Goal: Information Seeking & Learning: Learn about a topic

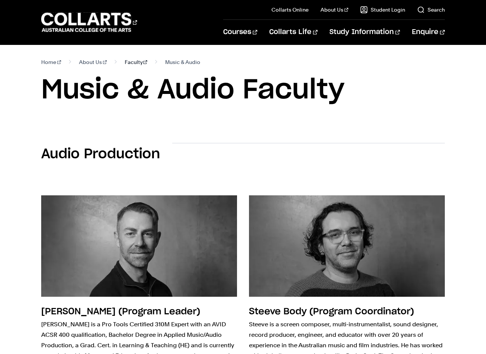
click at [128, 64] on link "Faculty" at bounding box center [136, 62] width 23 height 10
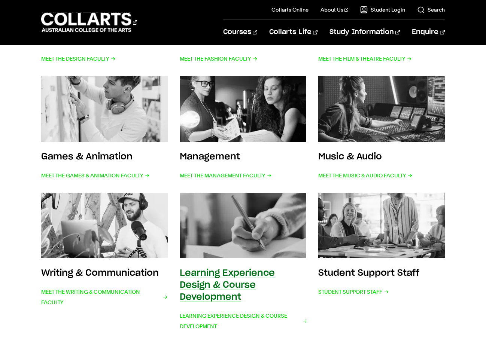
scroll to position [248, 0]
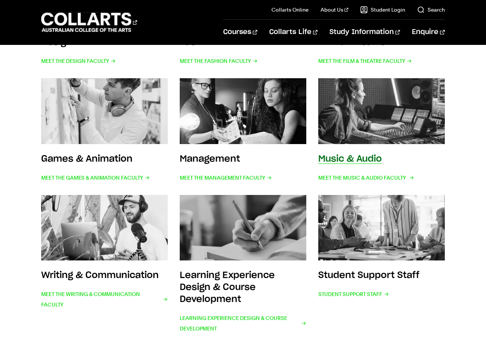
click at [383, 115] on img at bounding box center [381, 111] width 139 height 72
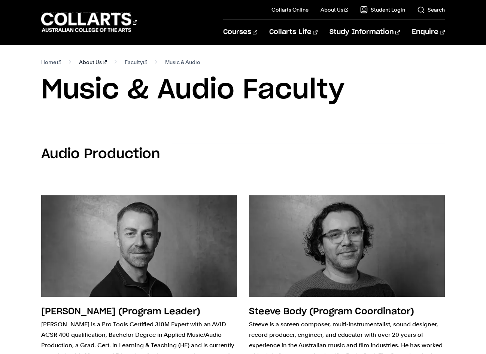
click at [85, 64] on link "About Us" at bounding box center [93, 62] width 28 height 10
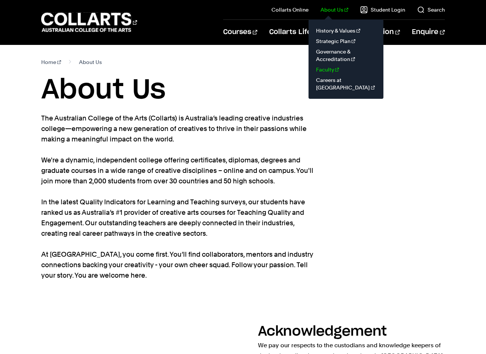
click at [335, 70] on link "Faculty" at bounding box center [345, 69] width 63 height 10
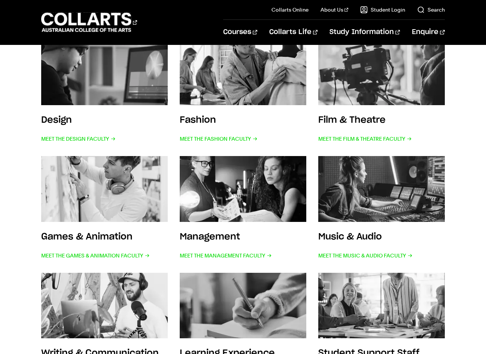
scroll to position [171, 0]
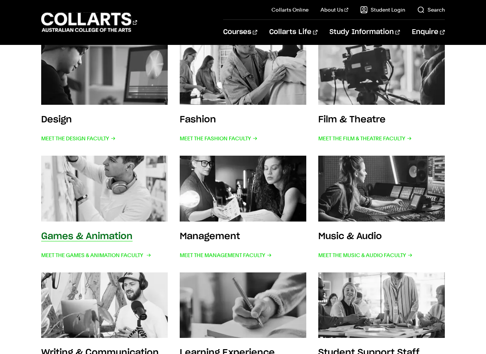
click at [128, 190] on img at bounding box center [104, 189] width 139 height 72
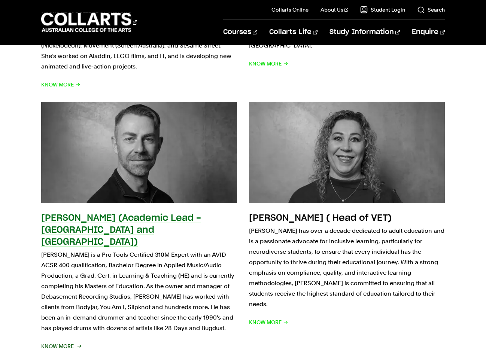
scroll to position [2357, 0]
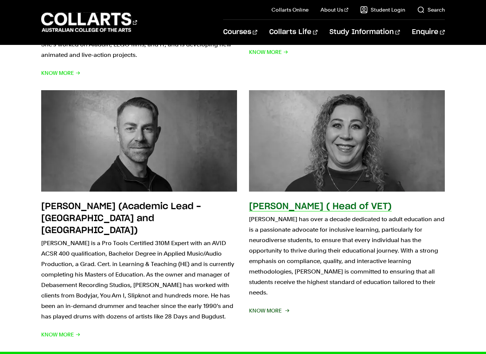
click at [364, 202] on h2 "[PERSON_NAME] ( Head of VET)" at bounding box center [320, 206] width 143 height 9
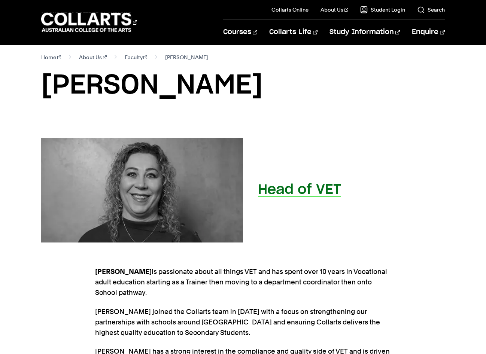
scroll to position [12, 0]
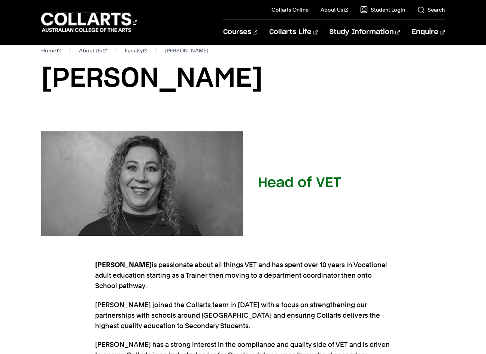
click at [328, 184] on h2 "Head of VET" at bounding box center [299, 182] width 83 height 13
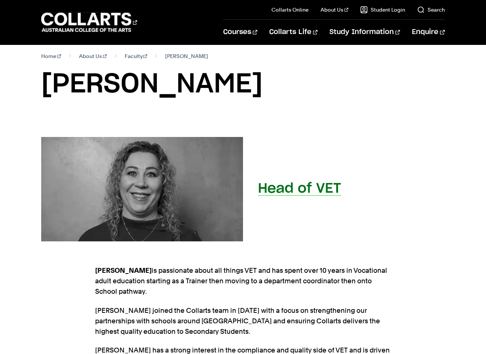
scroll to position [0, 0]
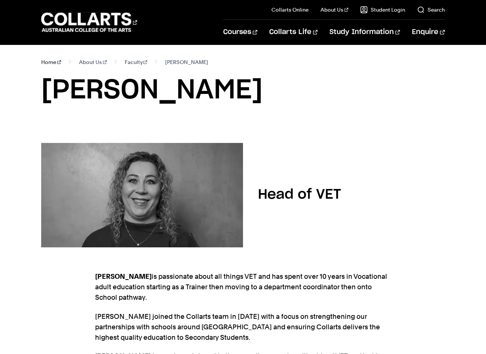
click at [43, 63] on link "Home" at bounding box center [51, 62] width 20 height 10
